Goal: Go to known website: Go to known website

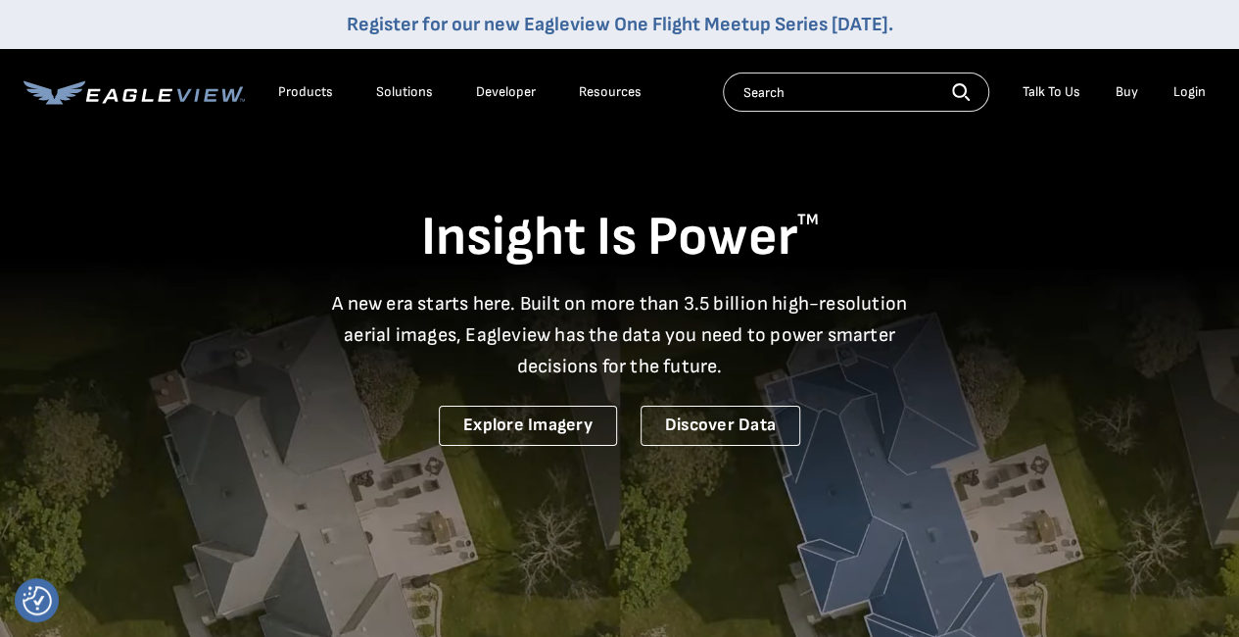
click at [1189, 108] on div "Search Talk To Us Buy Login" at bounding box center [969, 91] width 493 height 39
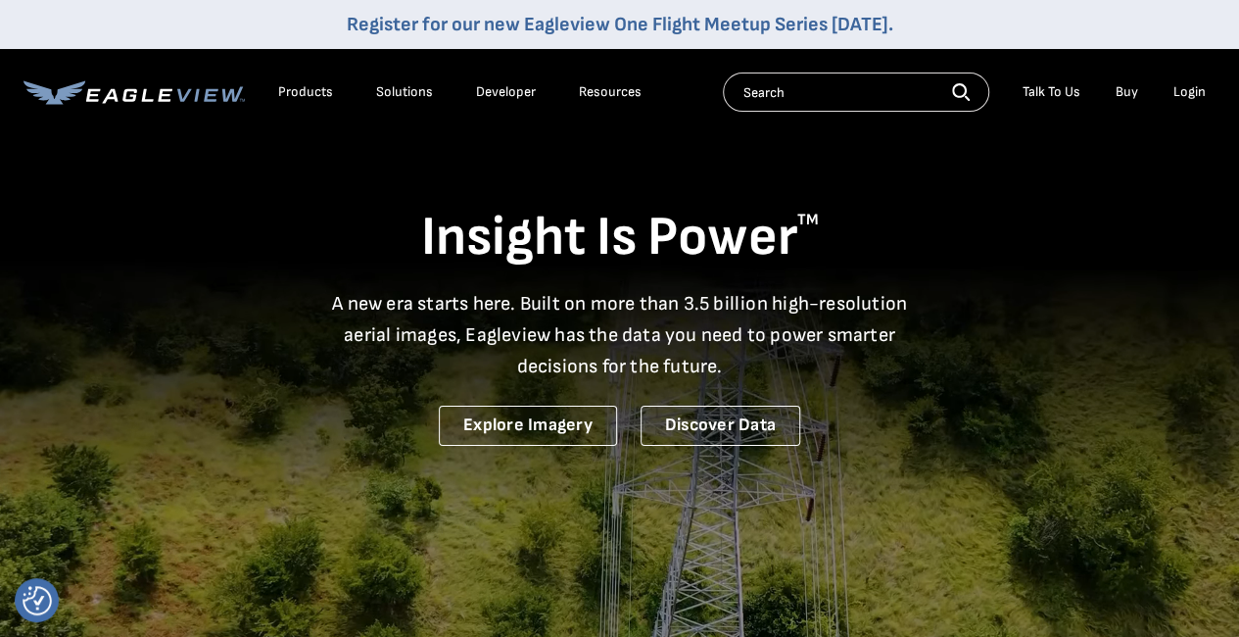
click at [1197, 97] on div "Login" at bounding box center [1189, 92] width 32 height 18
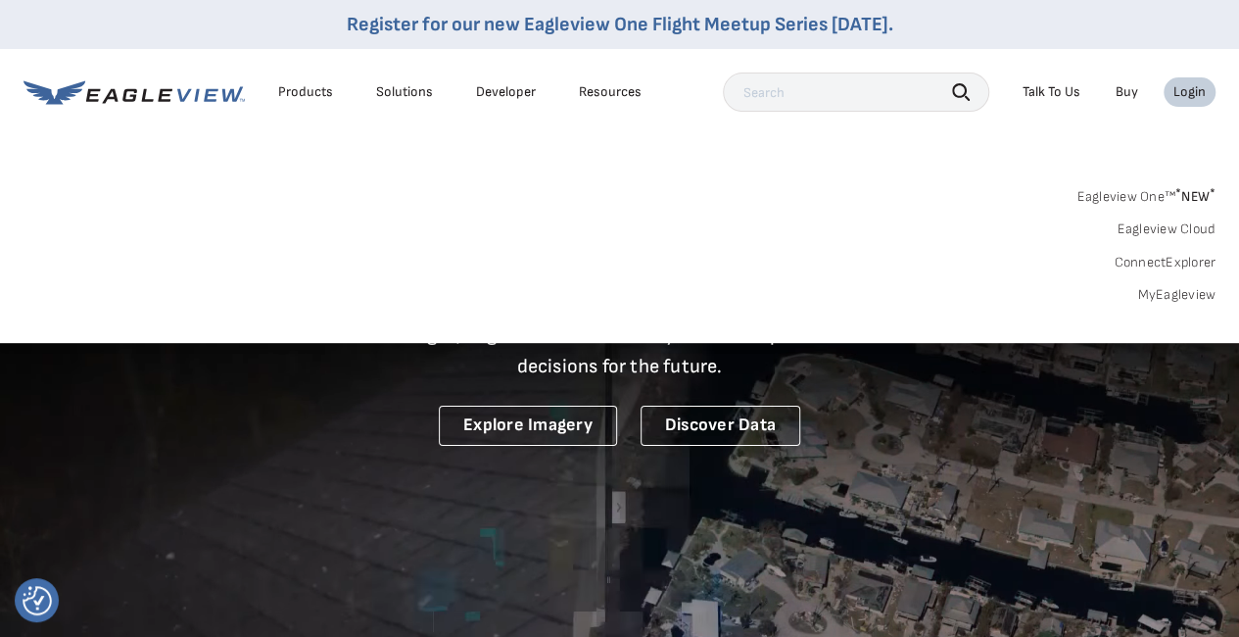
click at [1171, 289] on link "MyEagleview" at bounding box center [1176, 295] width 78 height 18
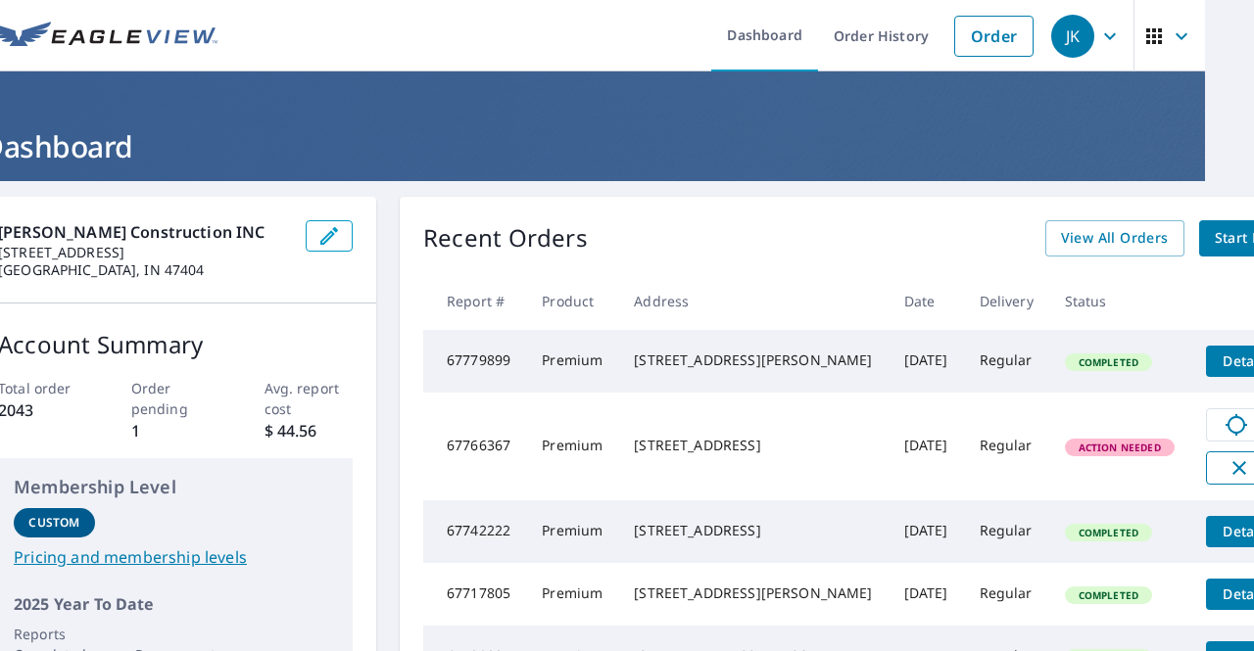
scroll to position [0, 51]
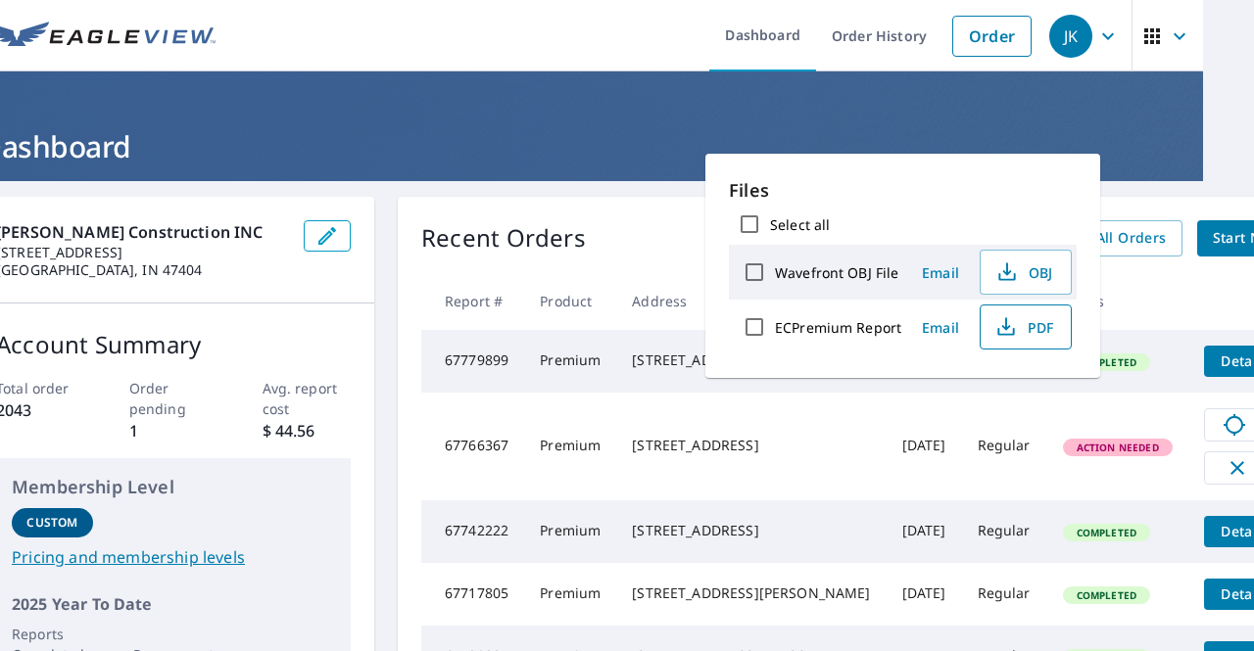
click at [1013, 326] on icon "button" at bounding box center [1006, 327] width 24 height 24
